Goal: Task Accomplishment & Management: Use online tool/utility

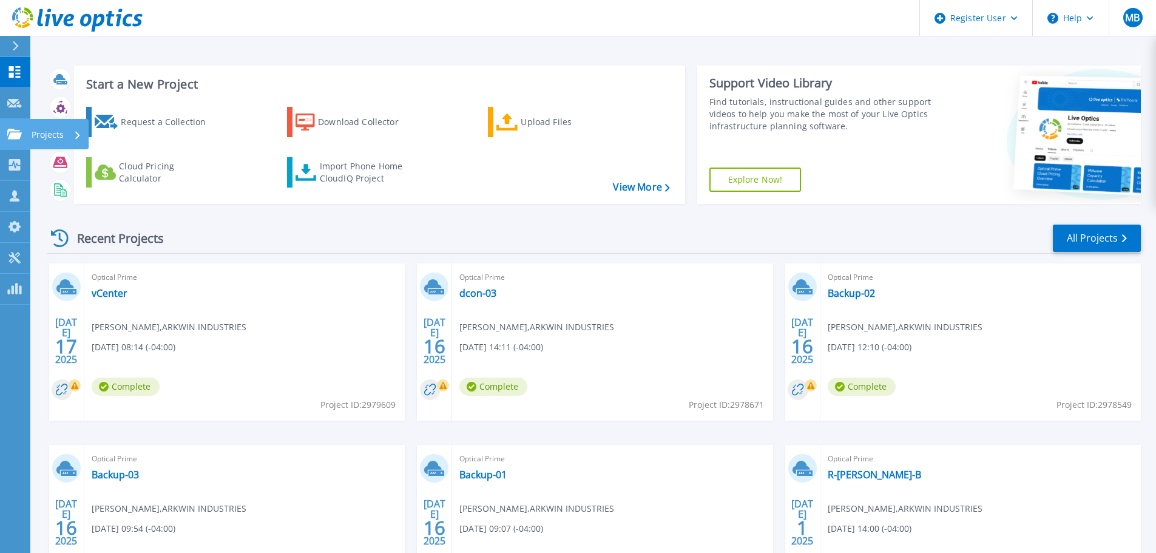
click at [52, 142] on p "Projects" at bounding box center [48, 135] width 32 height 32
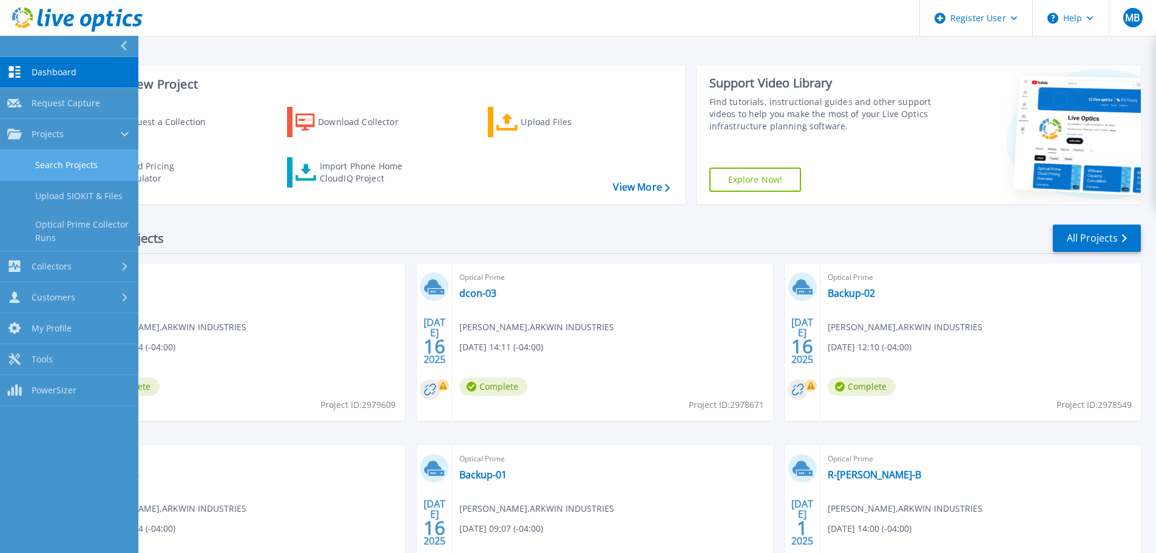
click at [98, 162] on link "Search Projects" at bounding box center [69, 165] width 138 height 31
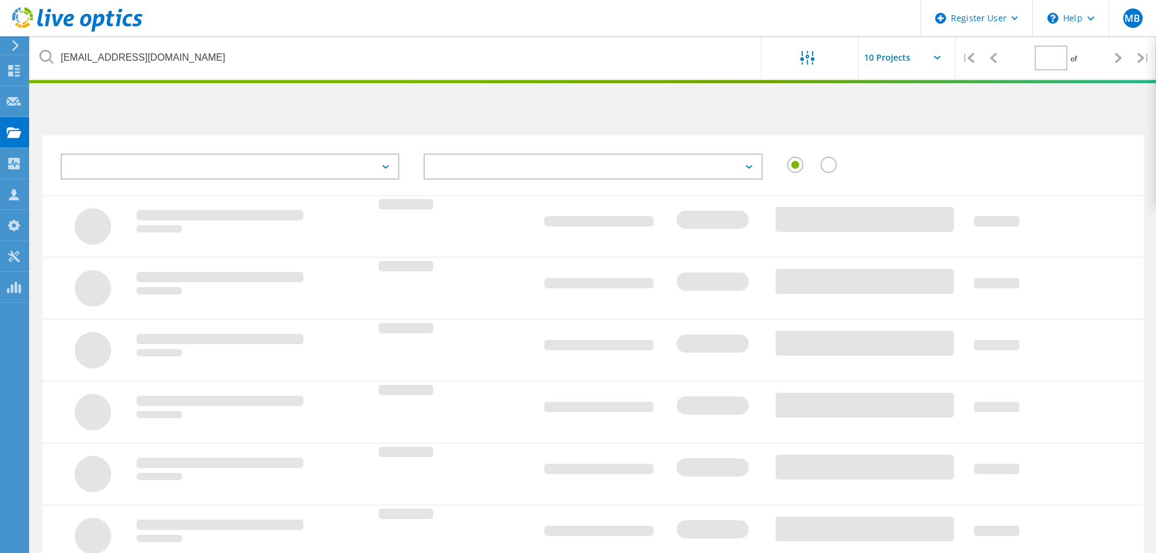
type input "1"
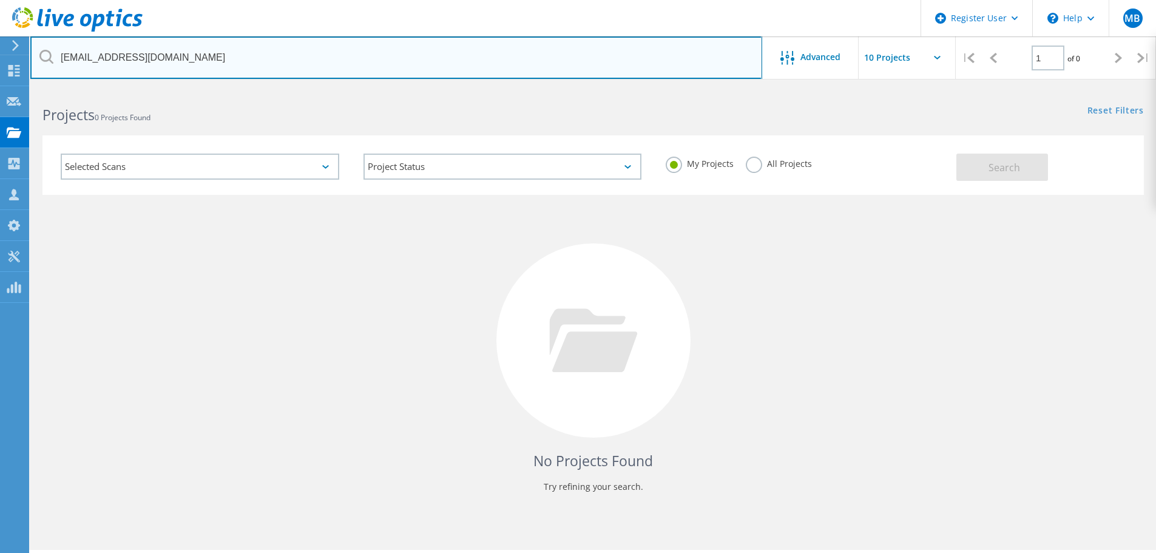
click at [211, 64] on input "[EMAIL_ADDRESS][DOMAIN_NAME]" at bounding box center [396, 57] width 732 height 42
paste input "[EMAIL_ADDRESS][DOMAIN_NAME]"
type input "[EMAIL_ADDRESS][DOMAIN_NAME]"
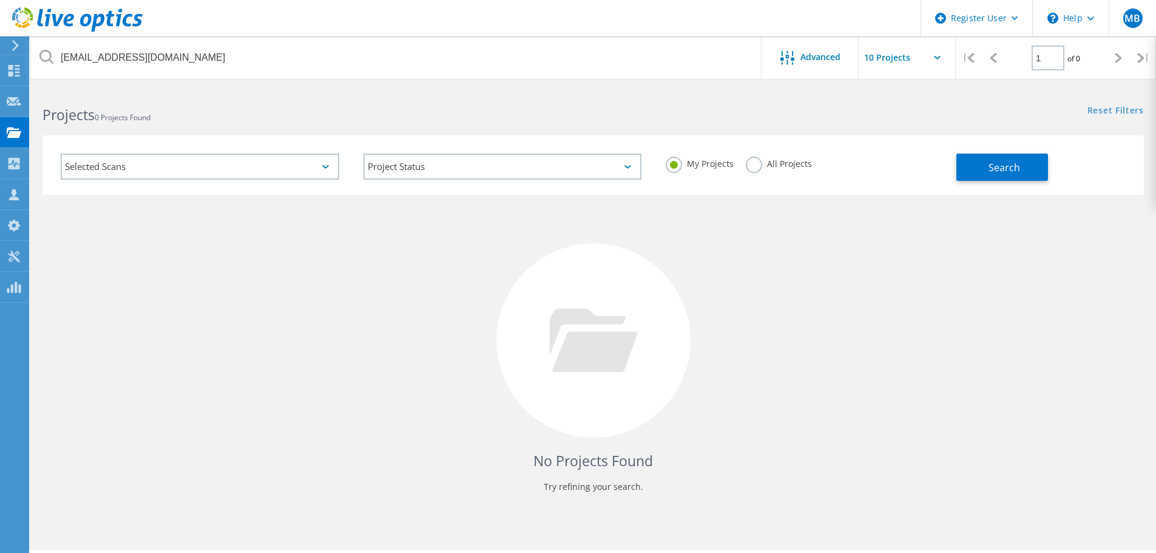
click at [760, 159] on label "All Projects" at bounding box center [779, 163] width 66 height 12
click at [0, 0] on input "All Projects" at bounding box center [0, 0] width 0 height 0
click at [979, 169] on button "Search" at bounding box center [1003, 167] width 92 height 27
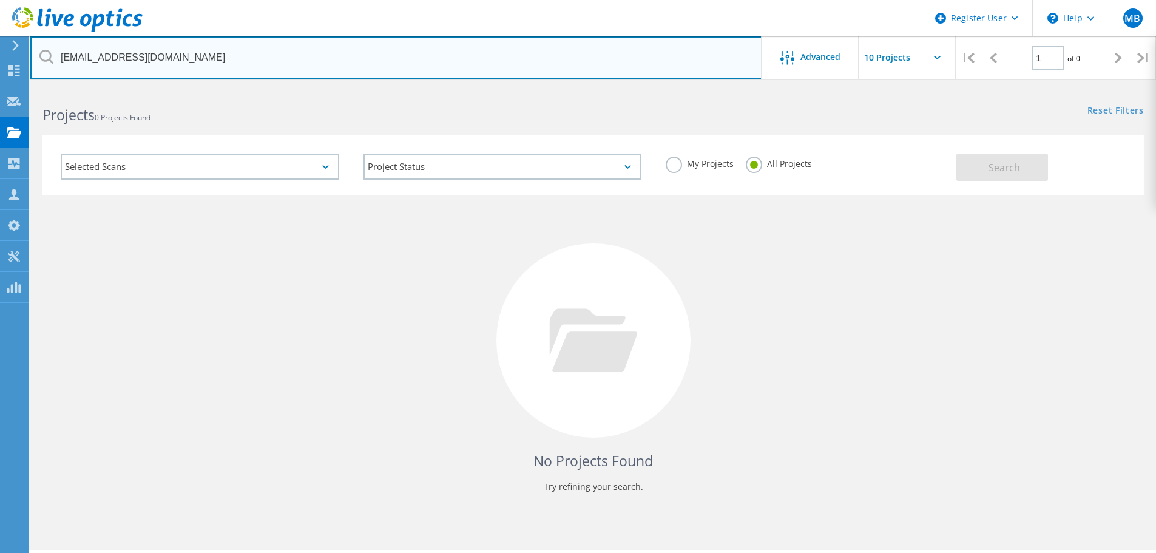
click at [189, 63] on input "[EMAIL_ADDRESS][DOMAIN_NAME]" at bounding box center [396, 57] width 732 height 42
paste input "[EMAIL_ADDRESS][DOMAIN_NAME]"
type input "[EMAIL_ADDRESS][DOMAIN_NAME]"
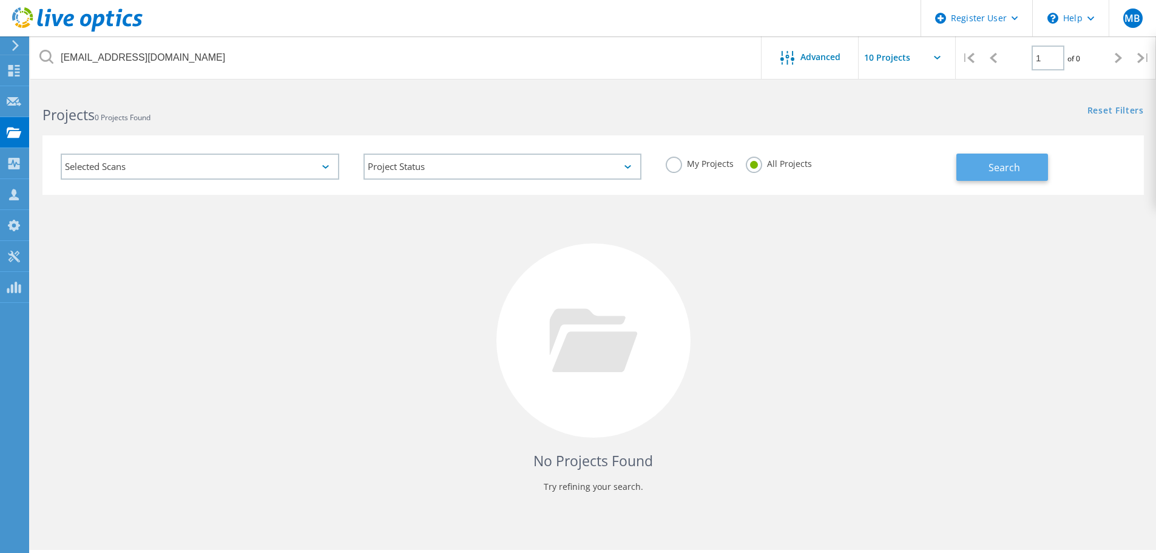
click at [974, 163] on button "Search" at bounding box center [1003, 167] width 92 height 27
